Goal: Task Accomplishment & Management: Manage account settings

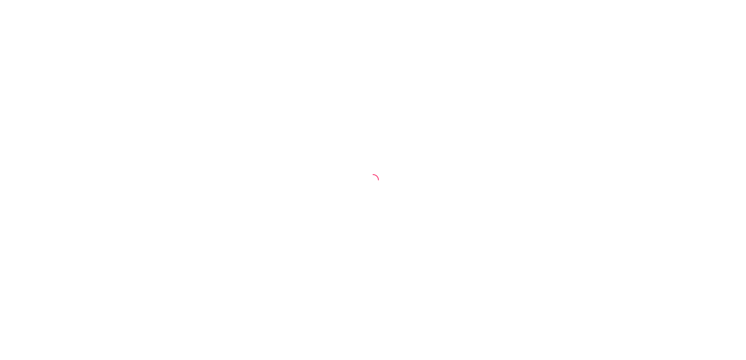
select select "30"
select select "HIGHEST_TOTAL_SPENT_WITH_ORDERS"
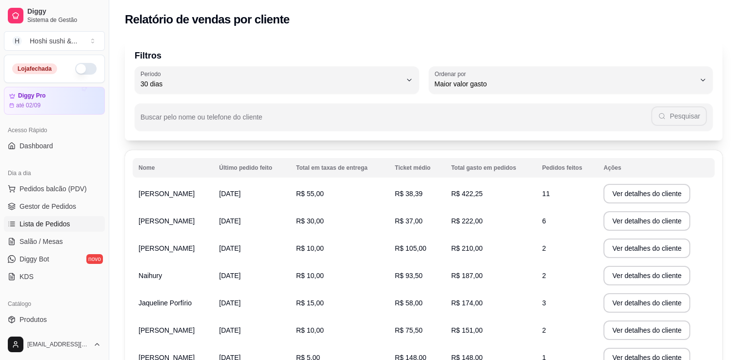
click at [38, 230] on link "Lista de Pedidos" at bounding box center [54, 224] width 101 height 16
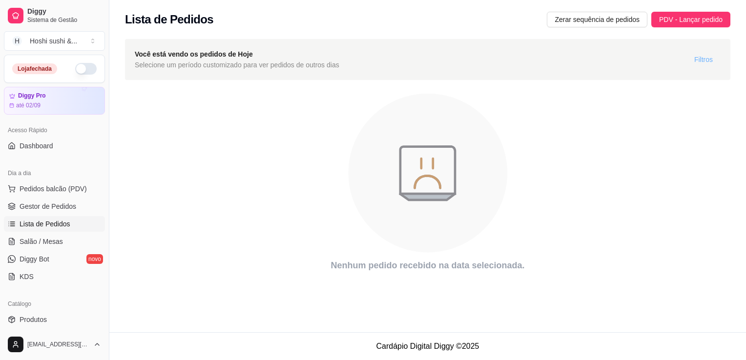
click at [705, 58] on span "Filtros" at bounding box center [703, 59] width 19 height 11
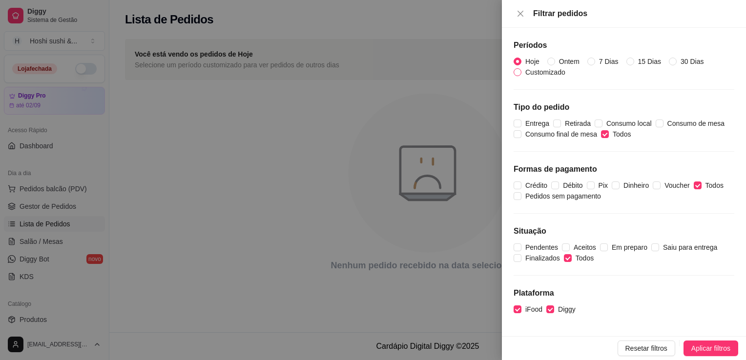
click at [567, 67] on span "Customizado" at bounding box center [545, 72] width 48 height 11
click at [521, 68] on input "Customizado" at bounding box center [517, 72] width 8 height 8
radio input "true"
radio input "false"
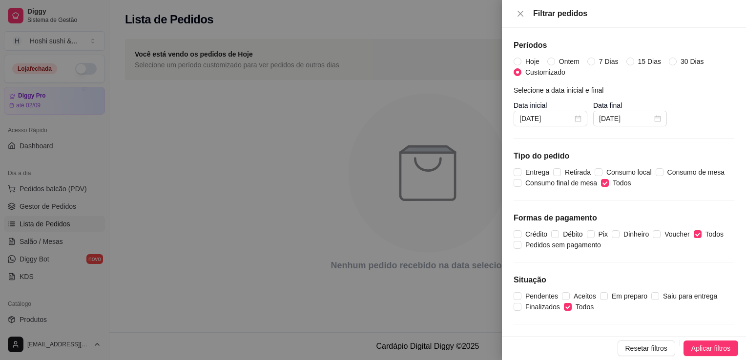
click at [718, 345] on span "Aplicar filtros" at bounding box center [710, 348] width 39 height 11
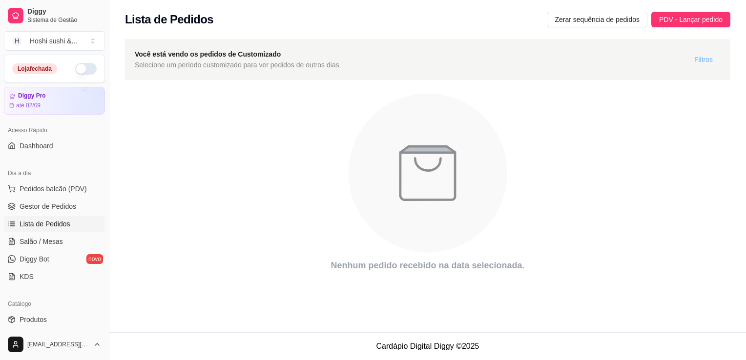
click at [705, 58] on span "Filtros" at bounding box center [703, 59] width 19 height 11
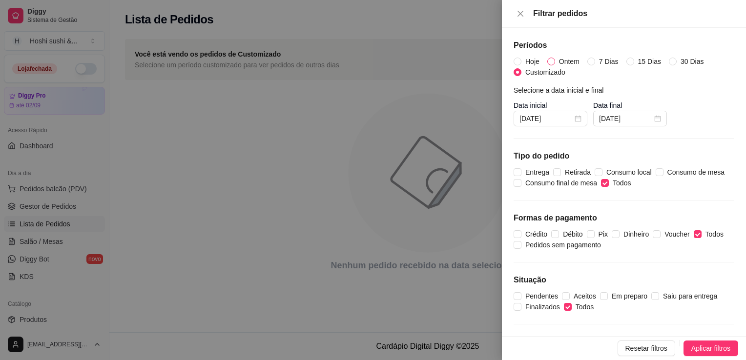
click at [569, 60] on span "Ontem" at bounding box center [569, 61] width 28 height 11
click at [555, 60] on input "Ontem" at bounding box center [551, 62] width 8 height 8
radio input "true"
radio input "false"
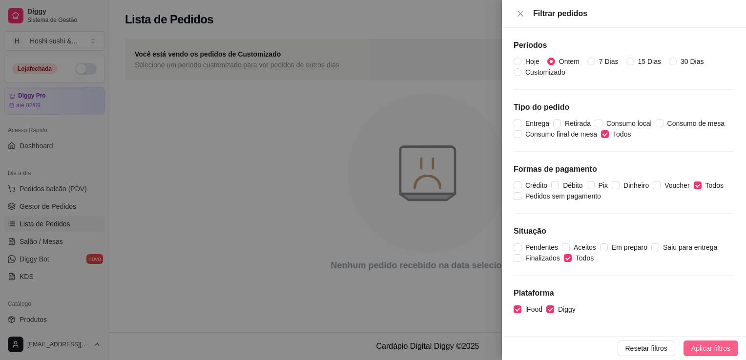
click at [706, 346] on span "Aplicar filtros" at bounding box center [710, 348] width 39 height 11
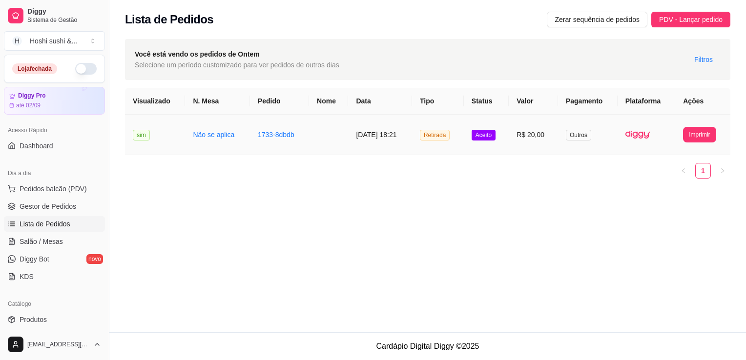
click at [548, 130] on td "R$ 20,00" at bounding box center [533, 135] width 49 height 41
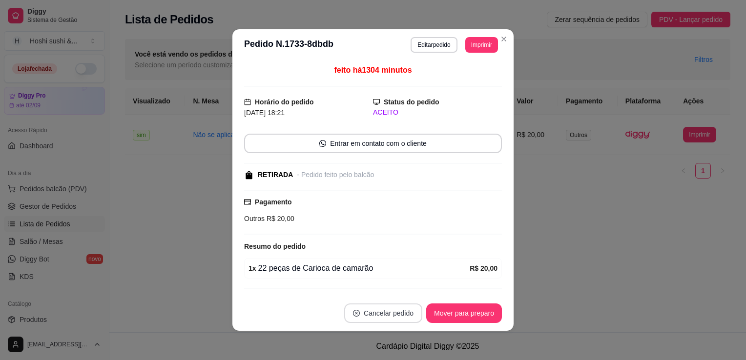
click at [398, 314] on button "Cancelar pedido" at bounding box center [383, 314] width 78 height 20
click at [412, 284] on button "Sim" at bounding box center [406, 289] width 39 height 20
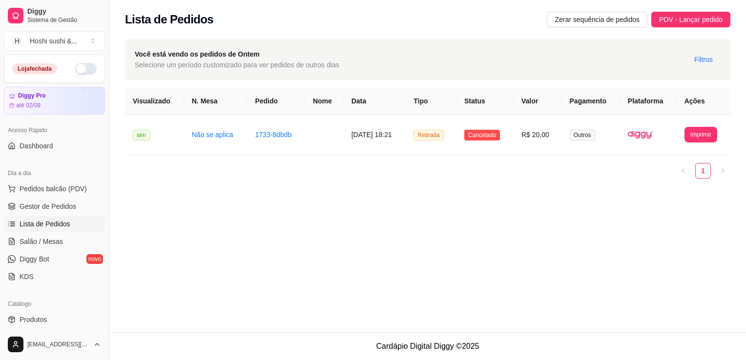
scroll to position [49, 0]
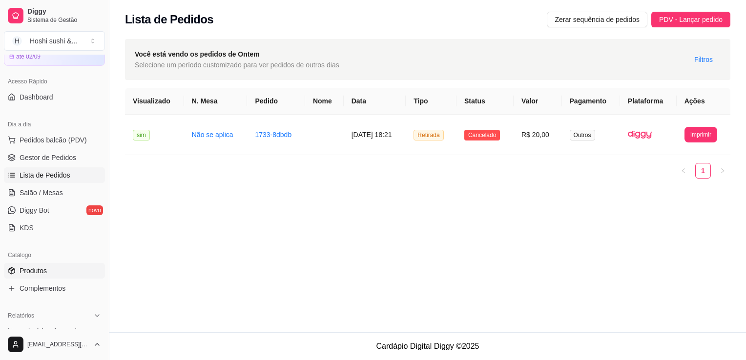
click at [45, 275] on span "Produtos" at bounding box center [33, 271] width 27 height 10
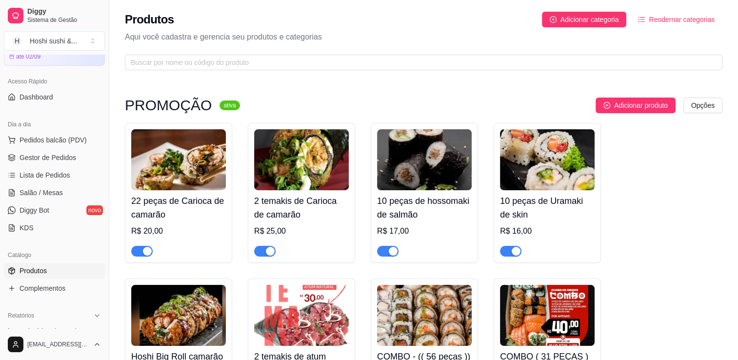
click at [211, 155] on img at bounding box center [178, 159] width 95 height 61
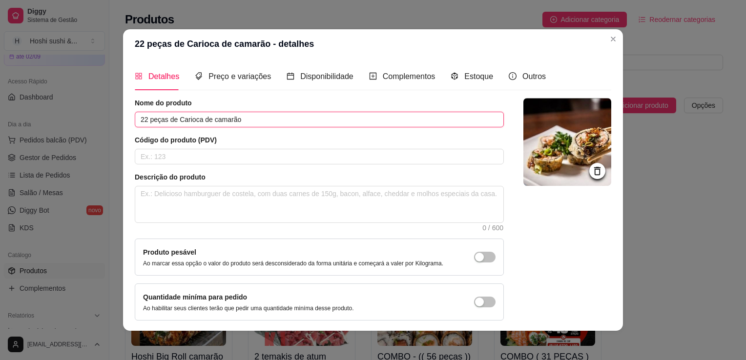
click at [221, 119] on input "22 peças de Carioca de camarão" at bounding box center [319, 120] width 369 height 16
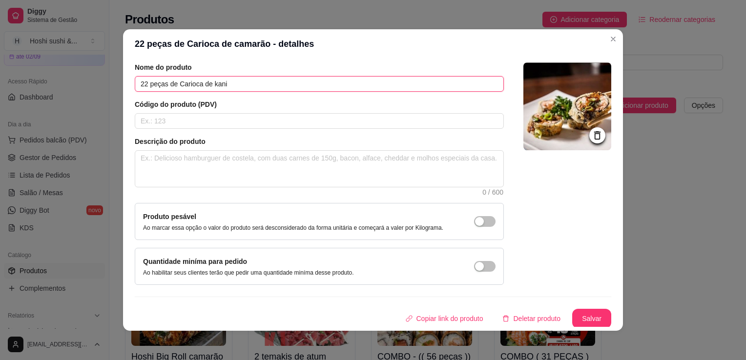
type input "22 peças de Carioca de kani"
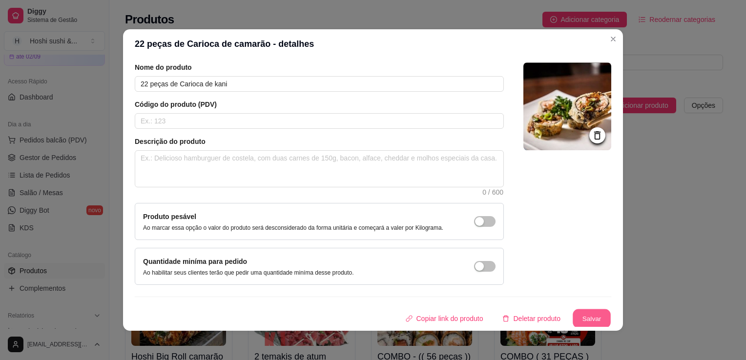
click at [572, 310] on button "Salvar" at bounding box center [591, 318] width 38 height 19
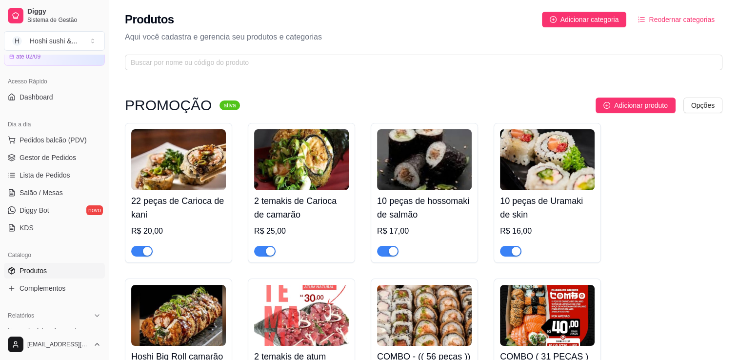
click at [299, 178] on img at bounding box center [301, 159] width 95 height 61
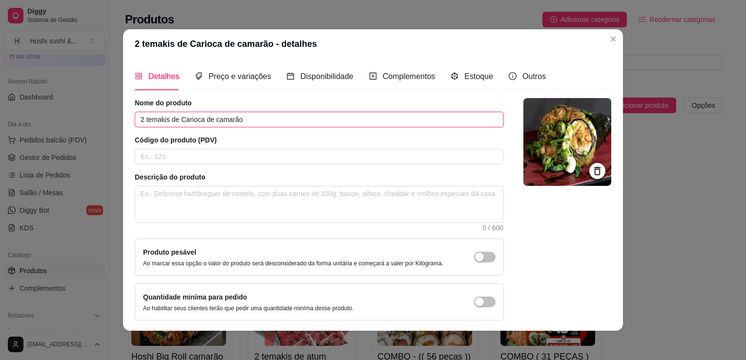
click at [226, 118] on input "2 temakis de Carioca de camarão" at bounding box center [319, 120] width 369 height 16
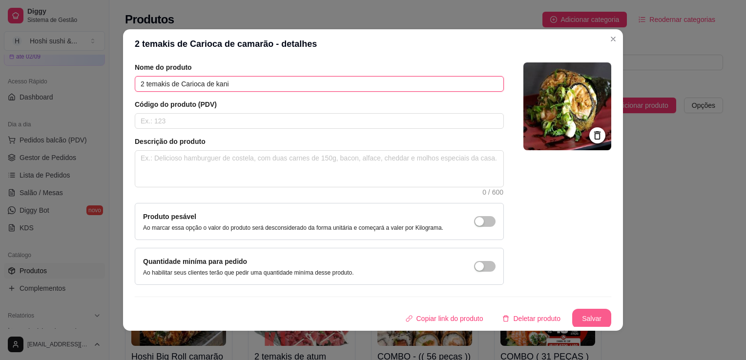
type input "2 temakis de Carioca de kani"
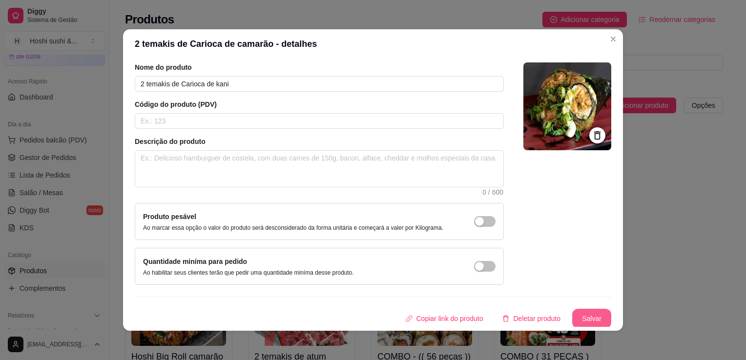
click at [582, 315] on button "Salvar" at bounding box center [591, 319] width 39 height 20
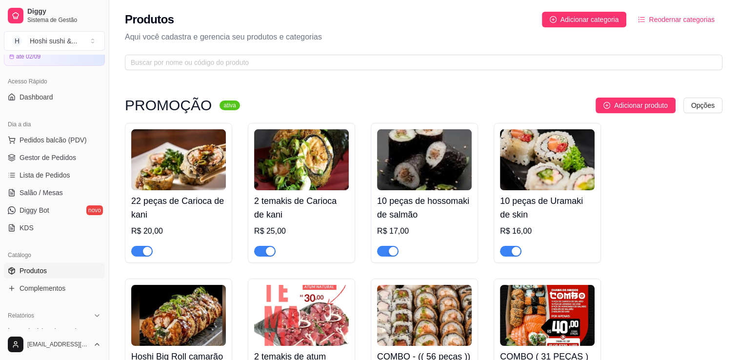
click at [544, 190] on img at bounding box center [547, 159] width 95 height 61
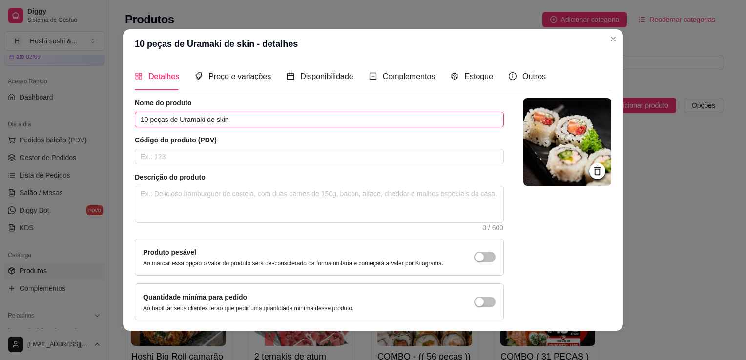
click at [259, 122] on input "10 peças de Uramaki de skin" at bounding box center [319, 120] width 369 height 16
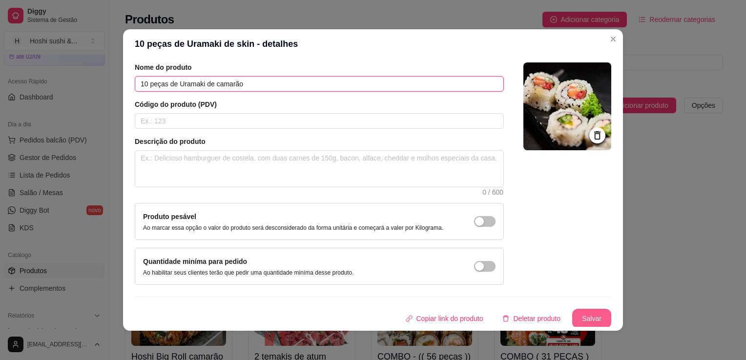
type input "10 peças de Uramaki de camarão"
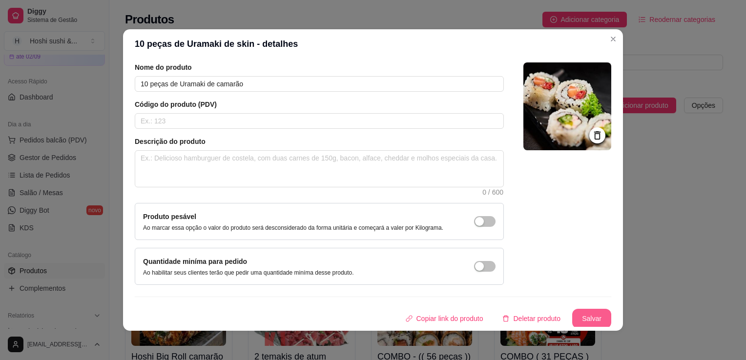
click at [581, 317] on button "Salvar" at bounding box center [591, 319] width 39 height 20
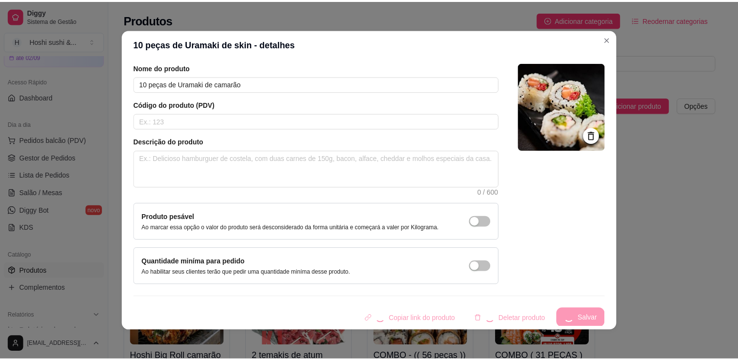
scroll to position [0, 0]
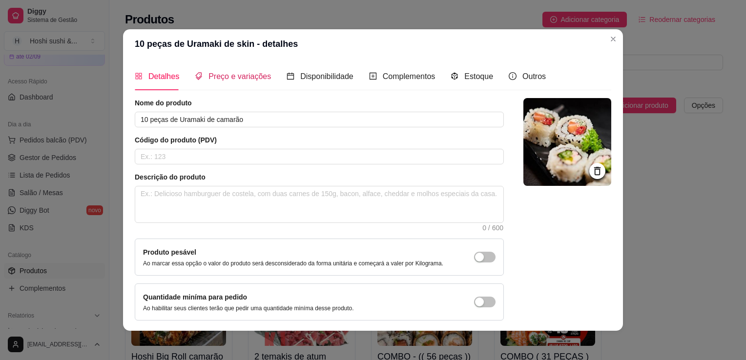
click at [210, 75] on span "Preço e variações" at bounding box center [239, 76] width 62 height 8
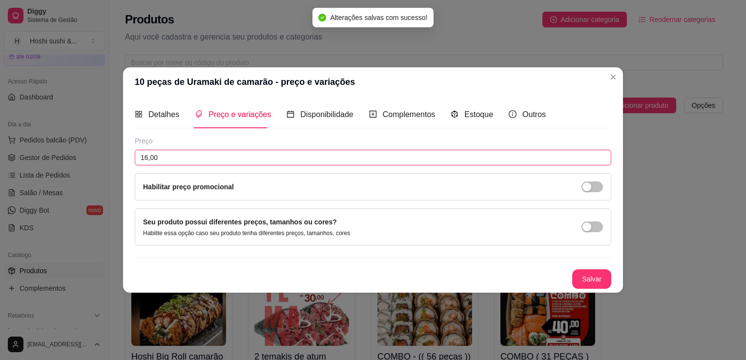
click at [181, 150] on input "16,00" at bounding box center [373, 158] width 476 height 16
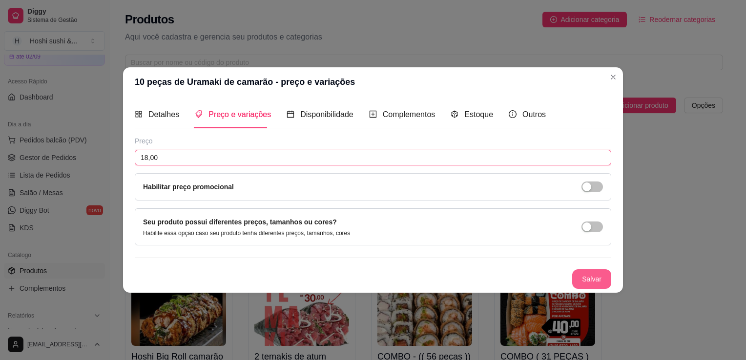
type input "18,00"
click at [584, 276] on button "Salvar" at bounding box center [591, 279] width 39 height 20
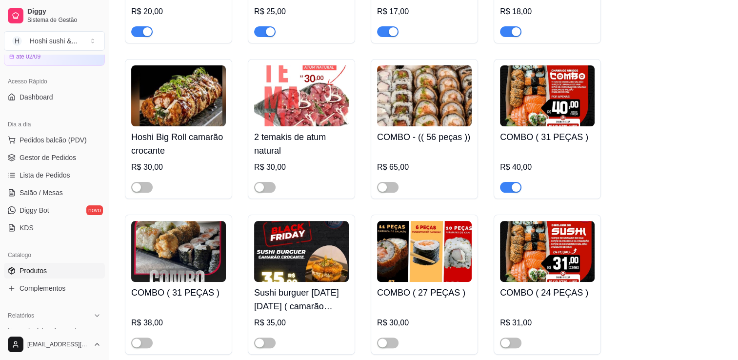
scroll to position [244, 0]
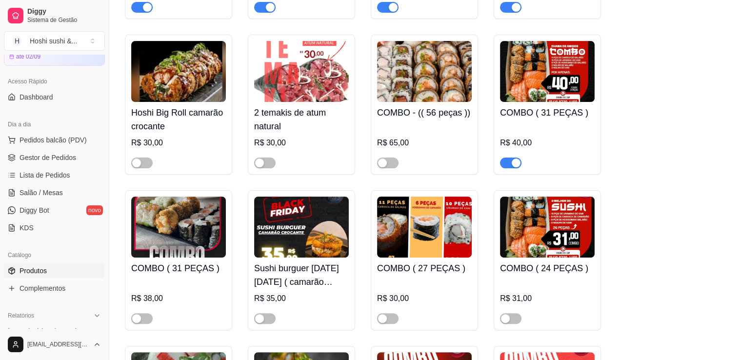
click at [508, 161] on span "button" at bounding box center [510, 163] width 21 height 11
click at [386, 326] on div "COMBO ( 27 PEÇAS ) R$ 30,00" at bounding box center [424, 260] width 107 height 140
click at [386, 322] on div "button" at bounding box center [382, 318] width 9 height 9
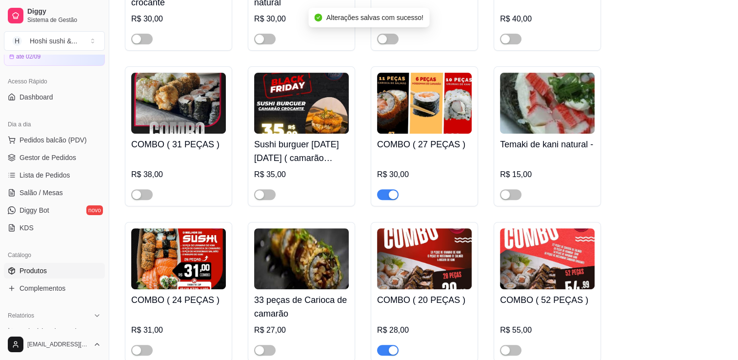
scroll to position [439, 0]
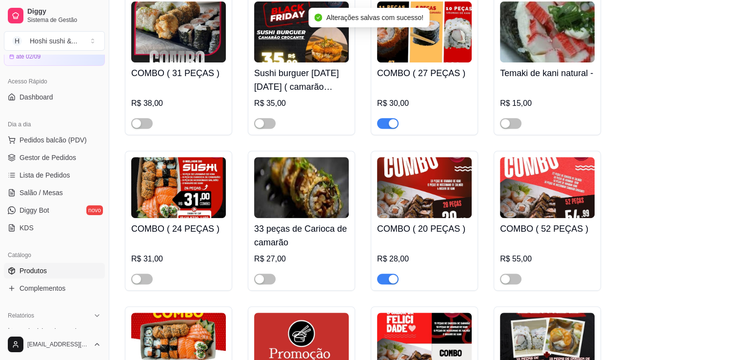
click at [393, 277] on div "button" at bounding box center [393, 279] width 9 height 9
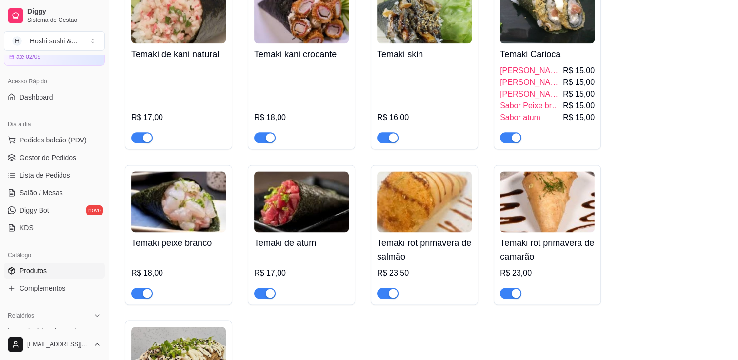
scroll to position [4978, 0]
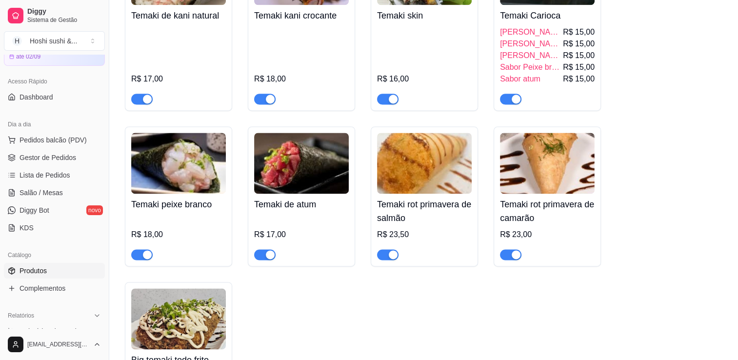
click at [311, 186] on img at bounding box center [301, 163] width 95 height 61
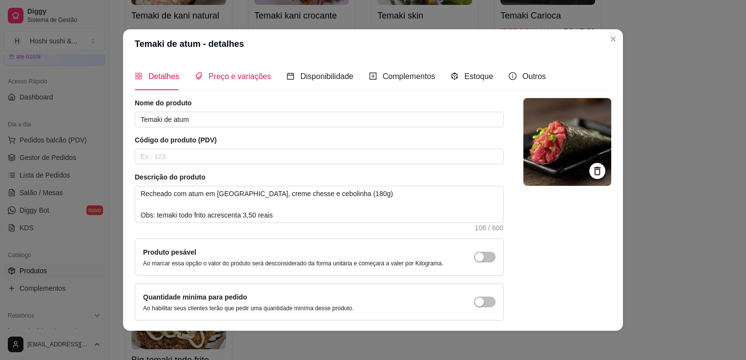
click at [240, 76] on span "Preço e variações" at bounding box center [239, 76] width 62 height 8
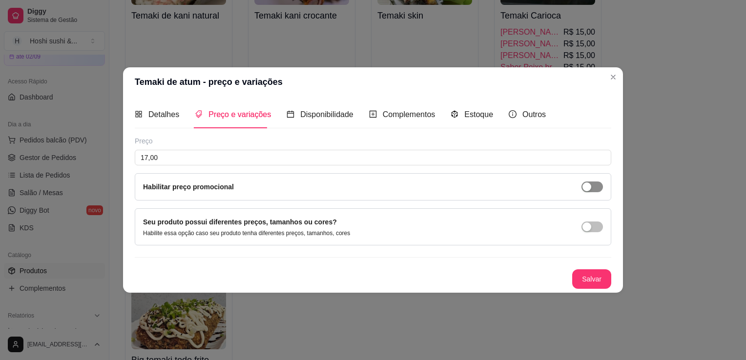
click at [591, 190] on div "button" at bounding box center [586, 187] width 9 height 9
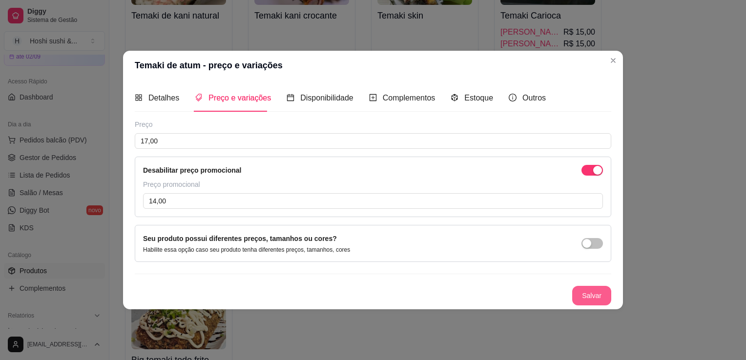
click at [586, 295] on button "Salvar" at bounding box center [591, 296] width 39 height 20
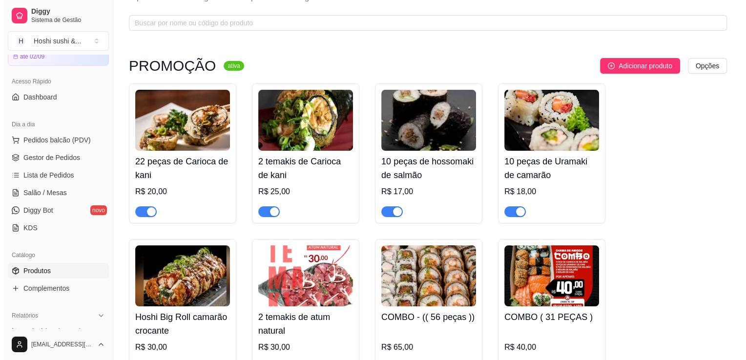
scroll to position [0, 0]
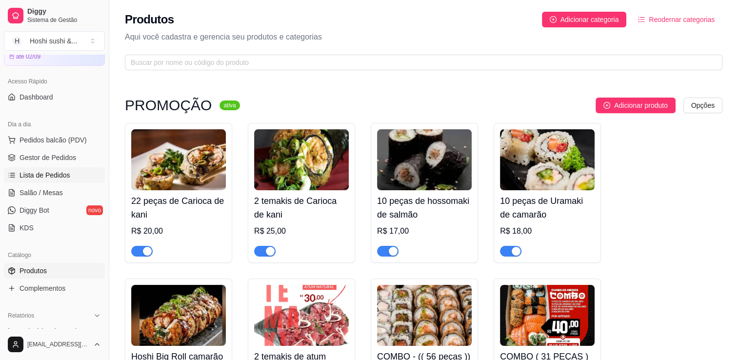
click at [40, 172] on span "Lista de Pedidos" at bounding box center [45, 175] width 51 height 10
